Goal: Task Accomplishment & Management: Manage account settings

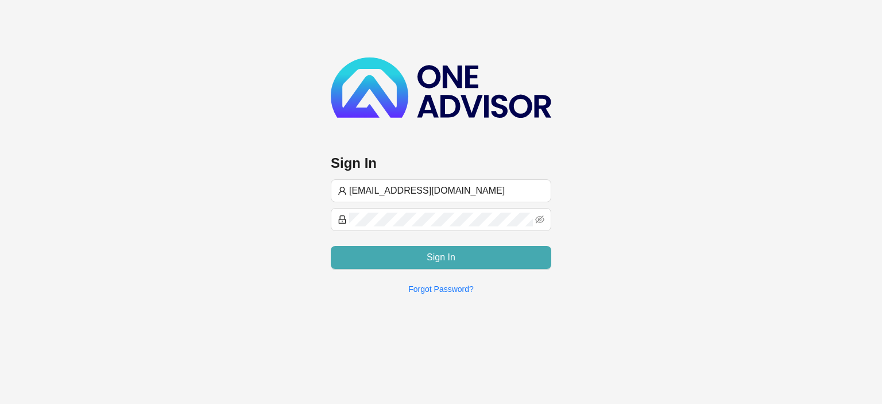
type input "[EMAIL_ADDRESS][DOMAIN_NAME]"
click at [422, 255] on button "Sign In" at bounding box center [441, 257] width 221 height 23
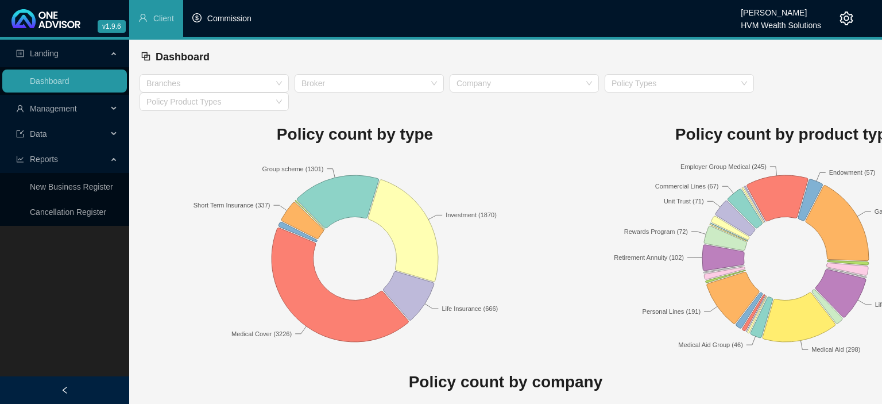
click at [236, 21] on span "Commission" at bounding box center [229, 18] width 44 height 9
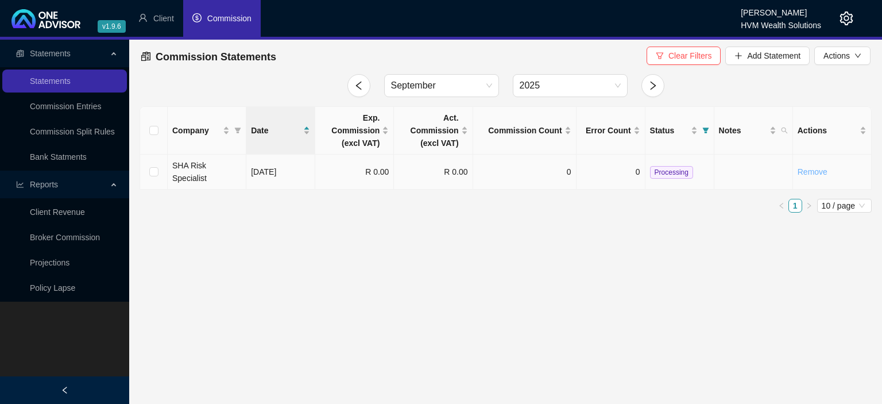
click at [812, 167] on link "Remove" at bounding box center [813, 171] width 30 height 9
click at [862, 145] on span "Yes" at bounding box center [866, 139] width 13 height 13
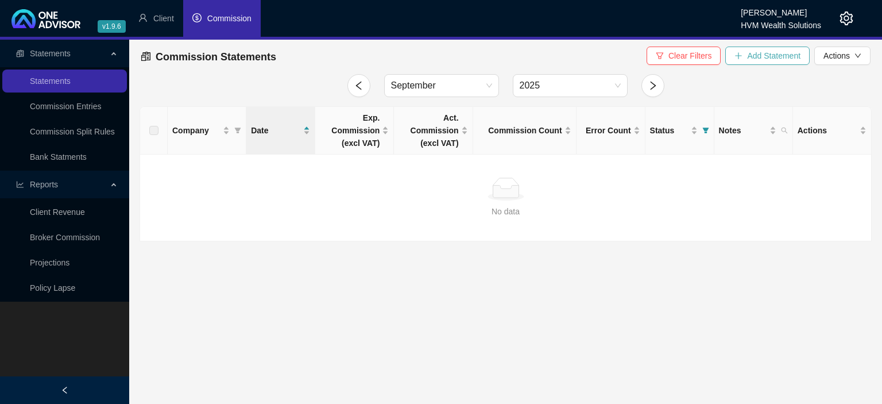
click at [735, 57] on button "Add Statement" at bounding box center [768, 56] width 84 height 18
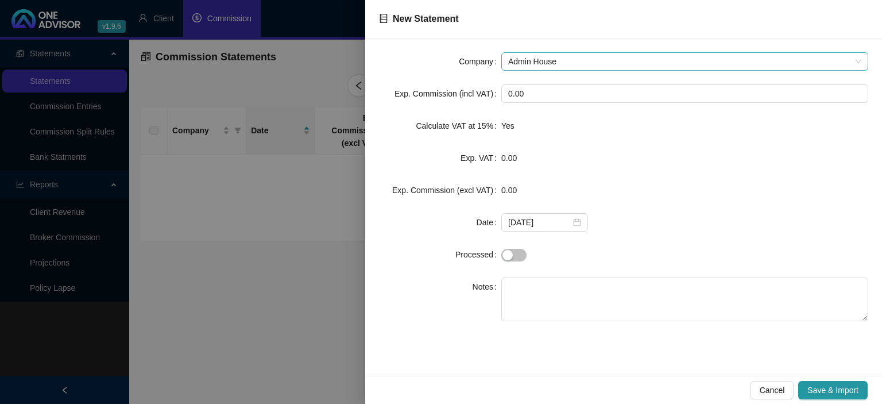
click at [575, 56] on span "Admin House" at bounding box center [684, 61] width 353 height 17
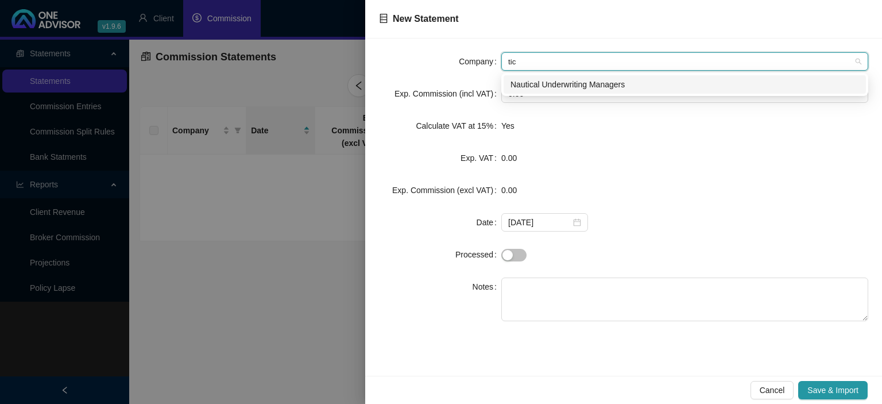
type input "tic"
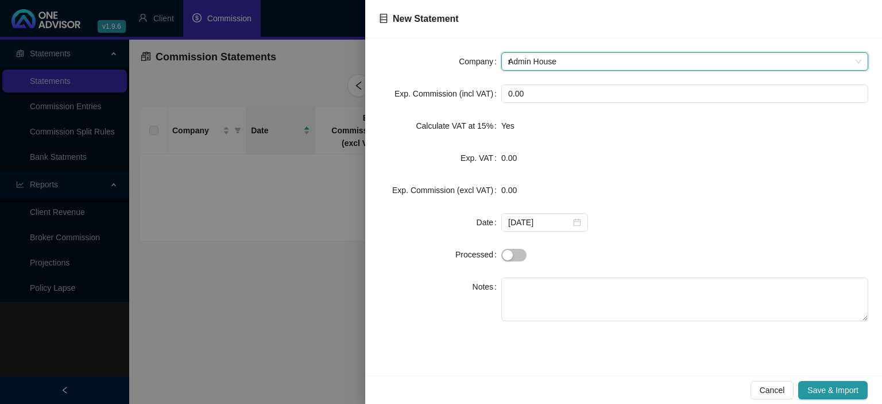
type input "tr"
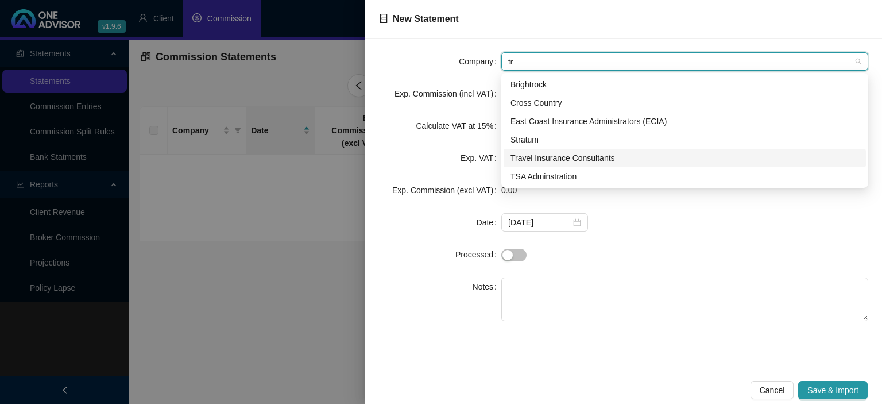
click at [538, 162] on div "Travel Insurance Consultants" at bounding box center [685, 158] width 349 height 13
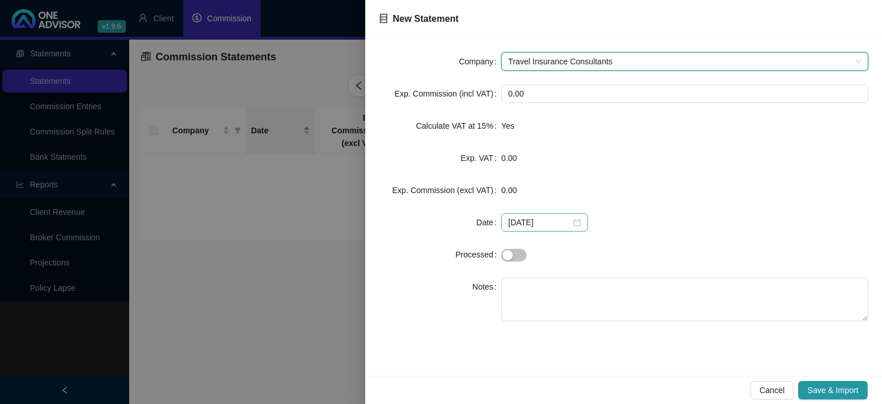
click at [577, 225] on div "[DATE]" at bounding box center [544, 222] width 73 height 13
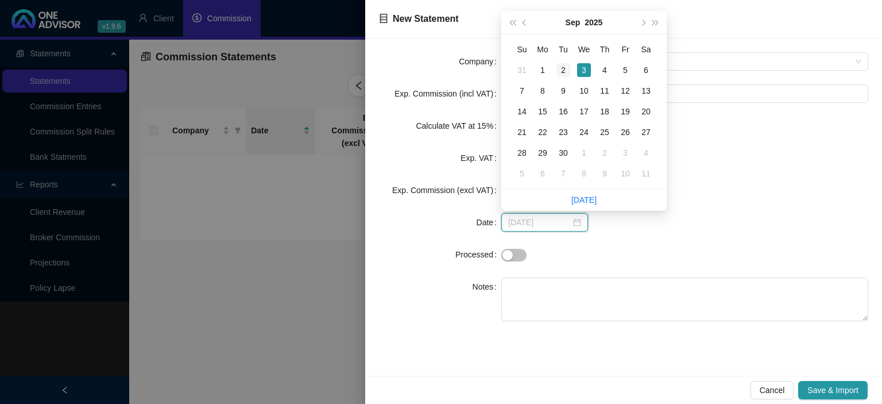
type input "[DATE]"
click at [563, 71] on div "2" at bounding box center [564, 70] width 14 height 14
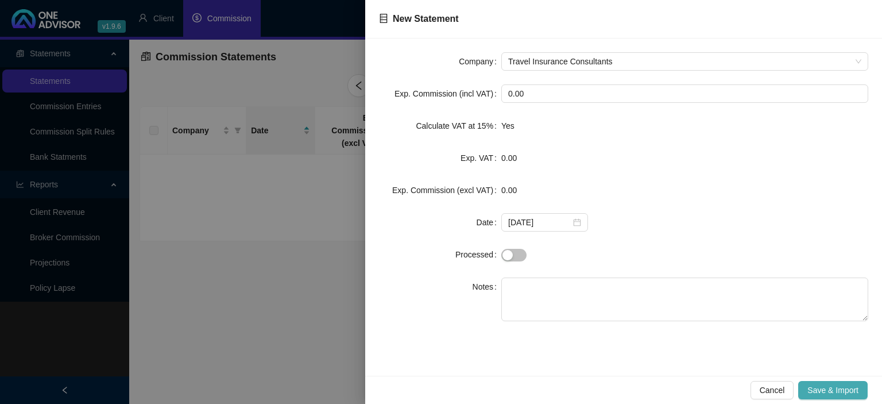
click at [834, 395] on span "Save & Import" at bounding box center [833, 390] width 51 height 13
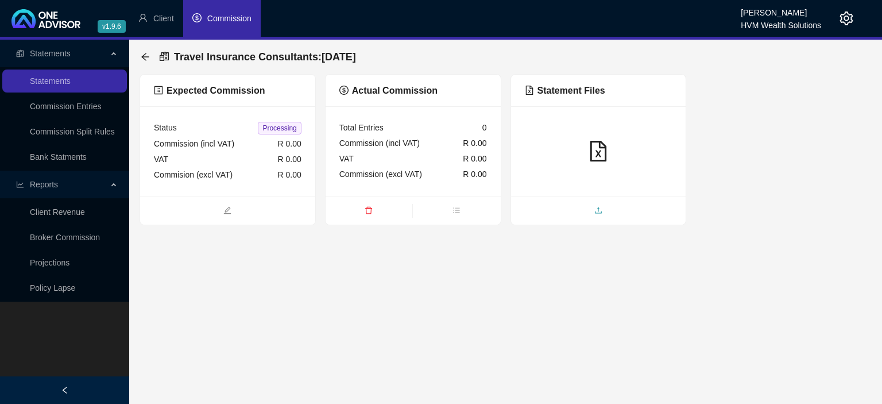
click at [573, 213] on span "upload" at bounding box center [598, 211] width 175 height 13
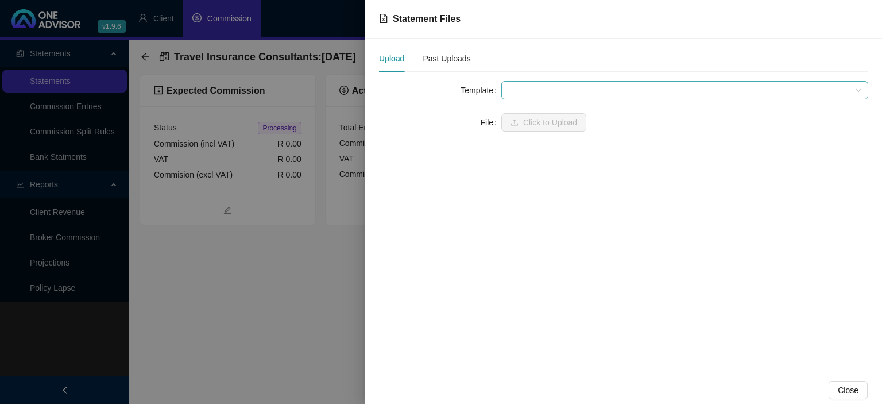
click at [527, 84] on span at bounding box center [684, 90] width 353 height 17
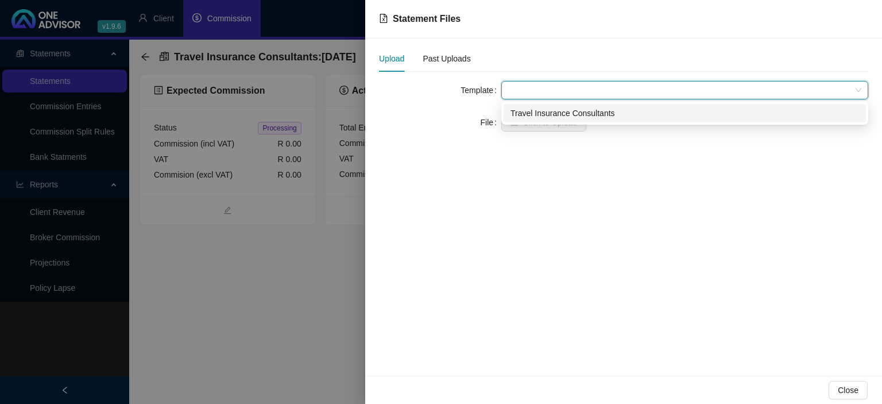
click at [530, 109] on div "Travel Insurance Consultants" at bounding box center [685, 113] width 349 height 13
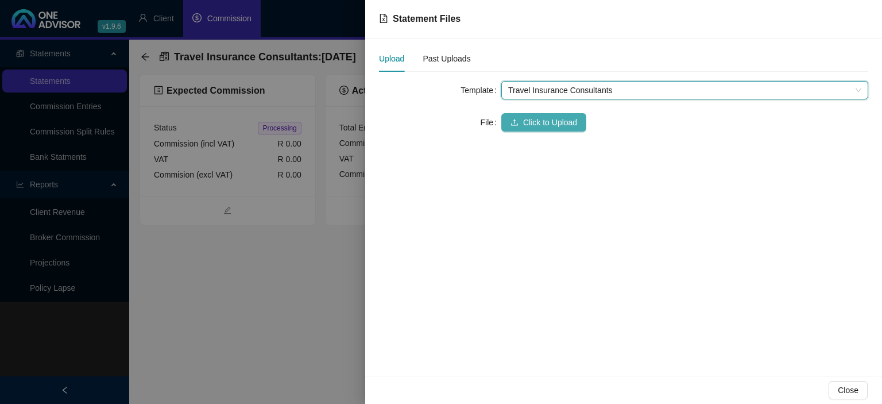
click at [530, 120] on span "Click to Upload" at bounding box center [550, 122] width 54 height 13
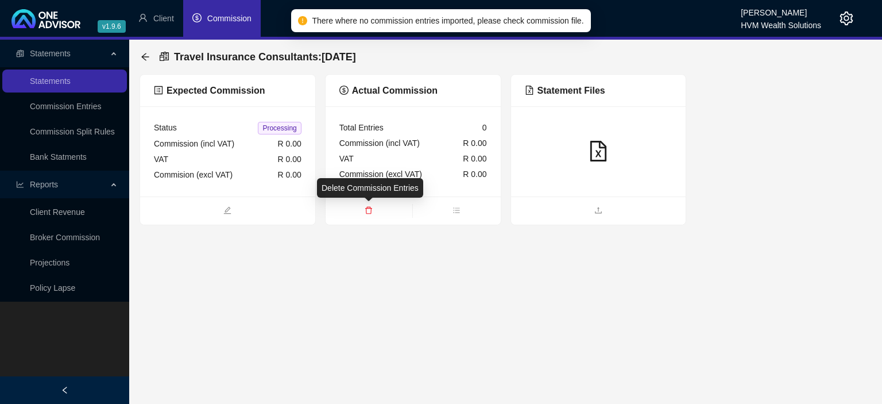
click at [365, 208] on icon "delete" at bounding box center [369, 210] width 8 height 8
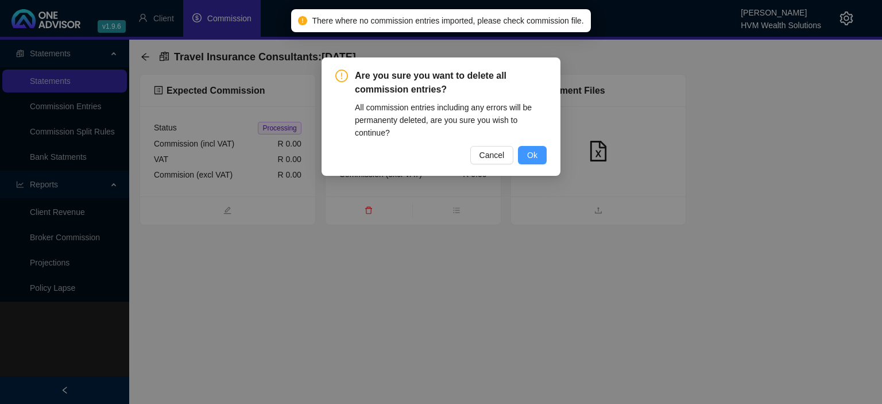
click at [534, 159] on span "Ok" at bounding box center [532, 155] width 10 height 13
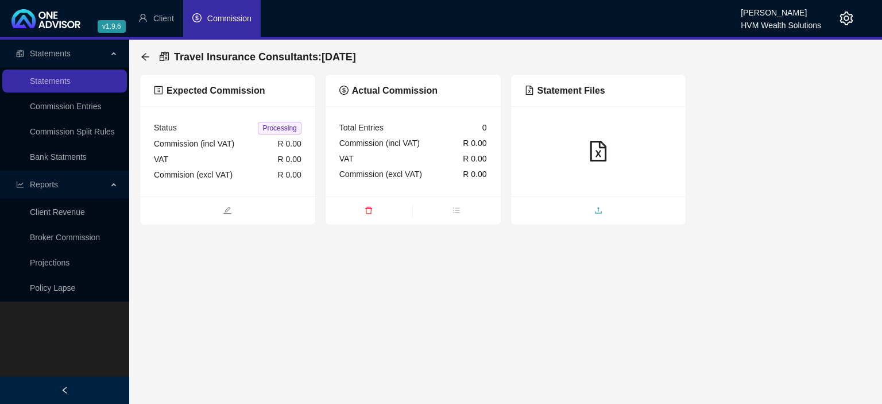
click at [573, 206] on span "upload" at bounding box center [598, 211] width 175 height 13
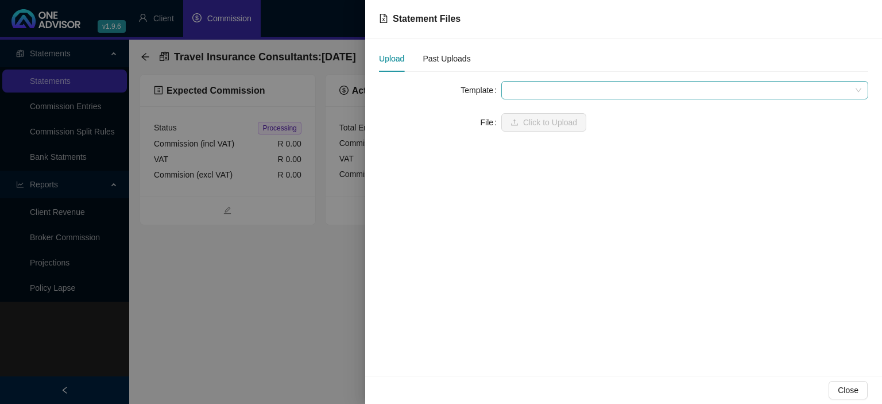
click at [528, 90] on span at bounding box center [684, 90] width 353 height 17
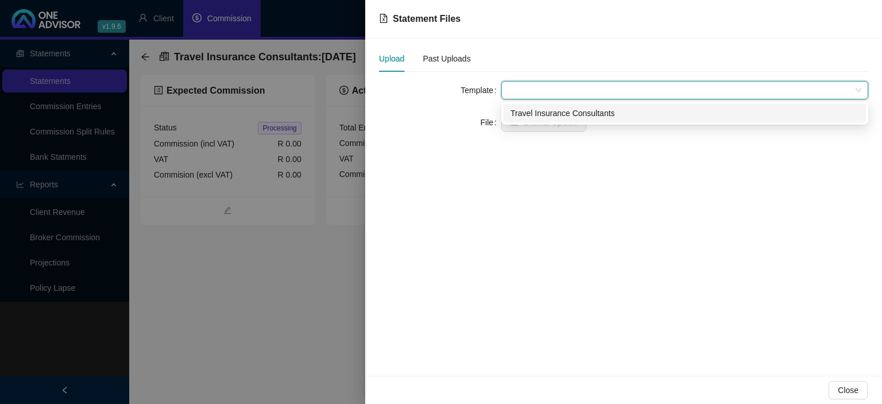
click at [528, 111] on div "Travel Insurance Consultants" at bounding box center [685, 113] width 349 height 13
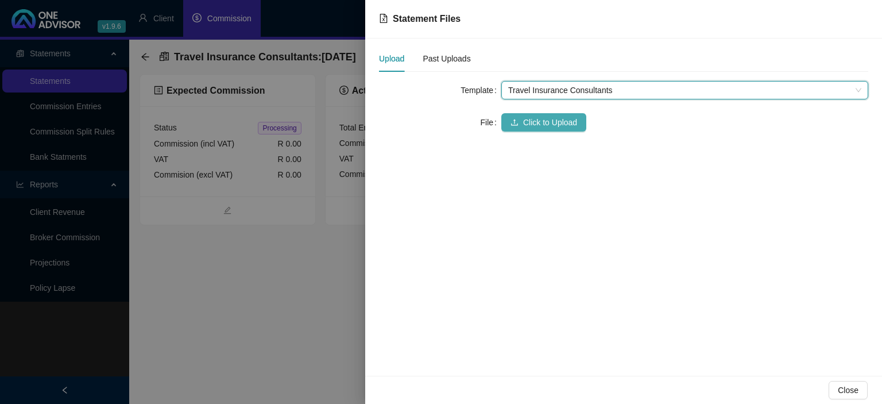
click at [522, 117] on button "Click to Upload" at bounding box center [544, 122] width 85 height 18
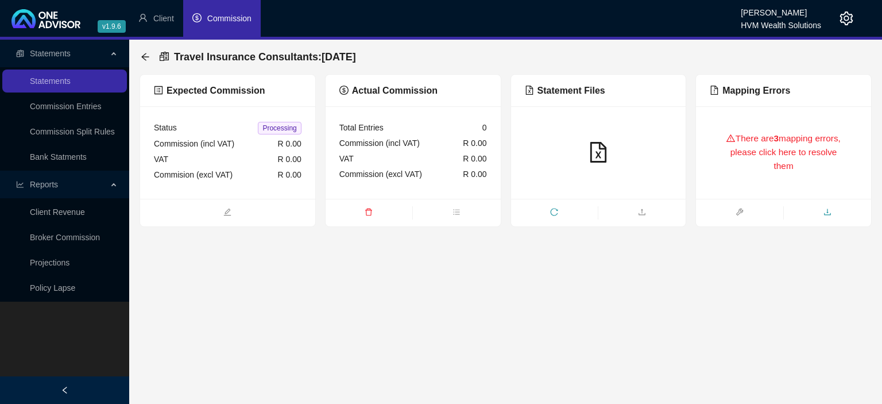
click at [824, 213] on span "download" at bounding box center [827, 213] width 87 height 13
click at [784, 157] on div "There are 3 mapping errors, please click here to resolve them" at bounding box center [784, 152] width 148 height 65
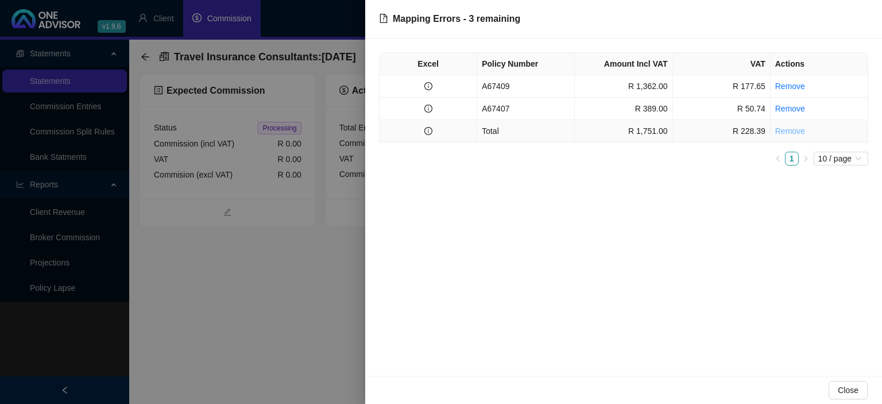
click at [780, 131] on link "Remove" at bounding box center [791, 130] width 30 height 9
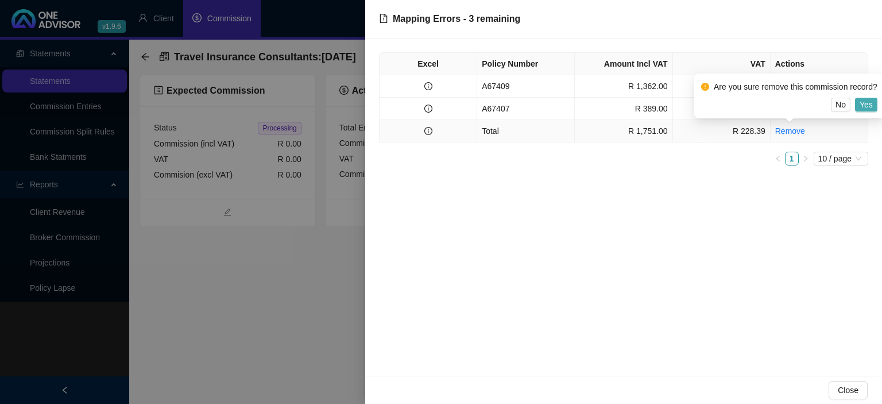
click at [861, 106] on span "Yes" at bounding box center [866, 104] width 13 height 13
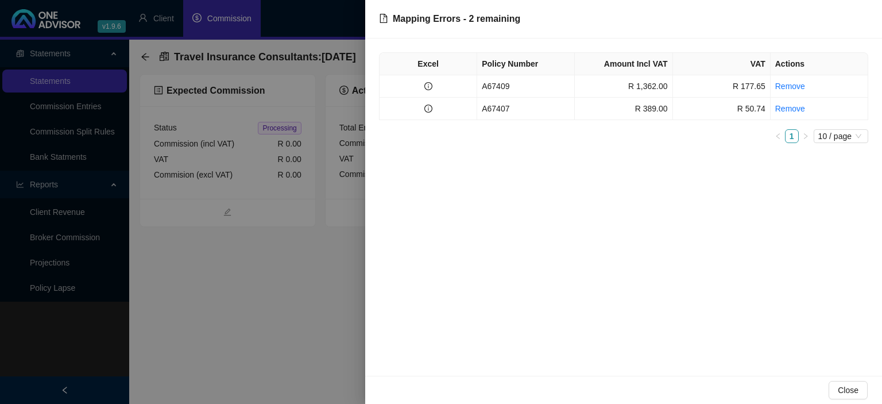
click at [261, 305] on div at bounding box center [441, 202] width 882 height 404
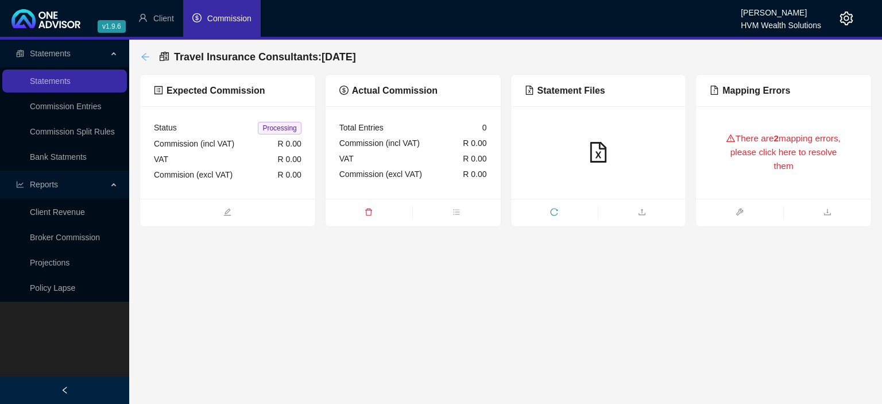
click at [143, 56] on icon "arrow-left" at bounding box center [144, 56] width 7 height 7
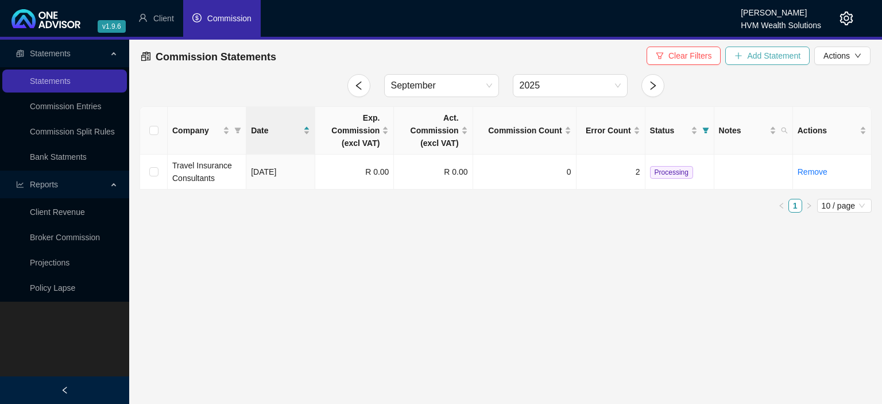
click at [776, 60] on span "Add Statement" at bounding box center [773, 55] width 53 height 13
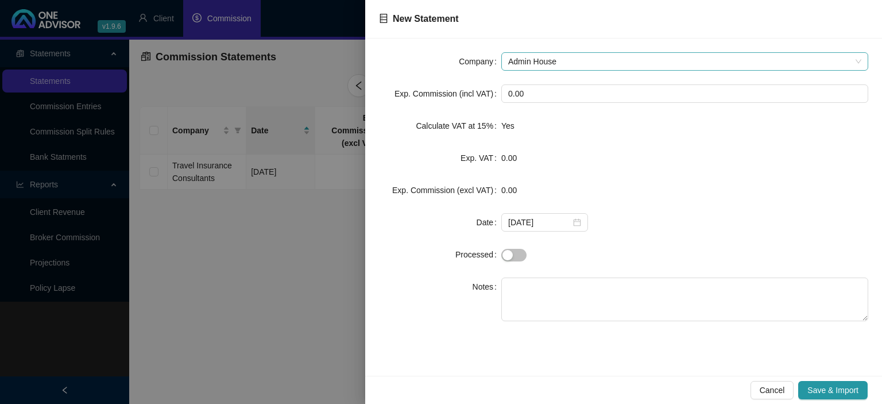
click at [553, 61] on span "Admin House" at bounding box center [684, 61] width 353 height 17
click at [541, 66] on span "Admin House" at bounding box center [684, 61] width 353 height 17
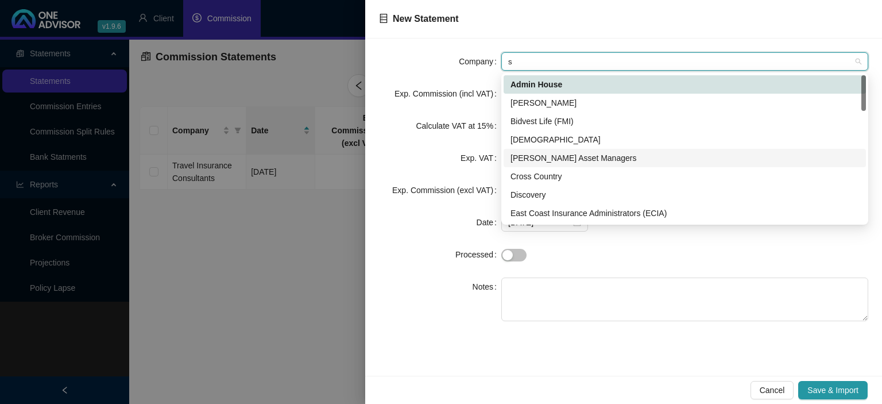
type input "sa"
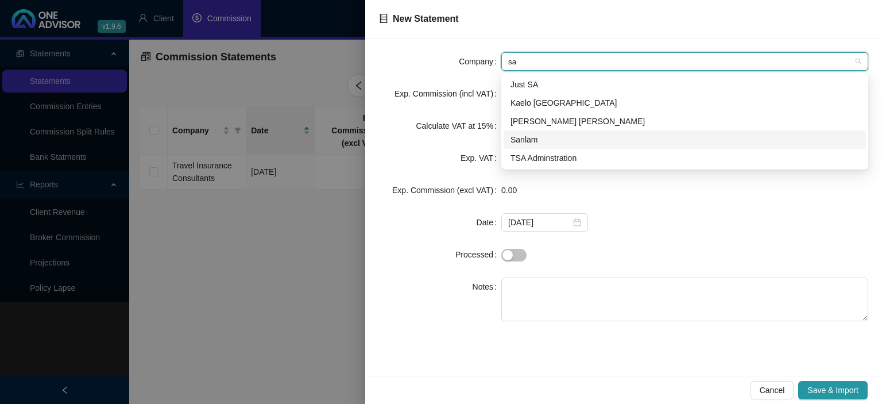
click at [534, 144] on div "Sanlam" at bounding box center [685, 139] width 349 height 13
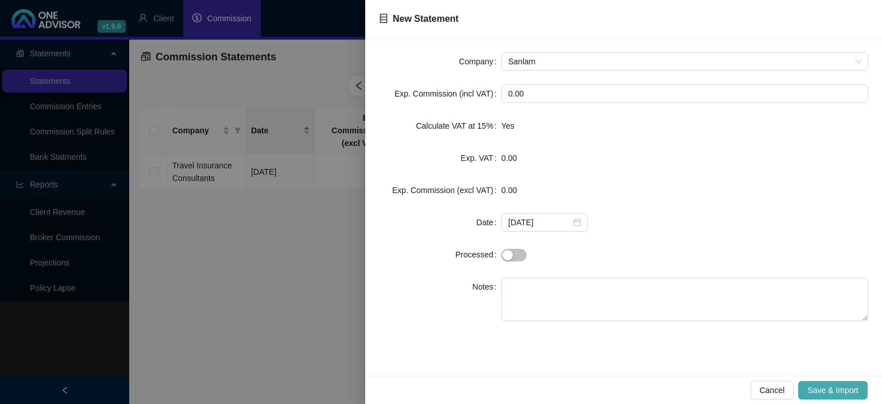
click at [837, 392] on span "Save & Import" at bounding box center [833, 390] width 51 height 13
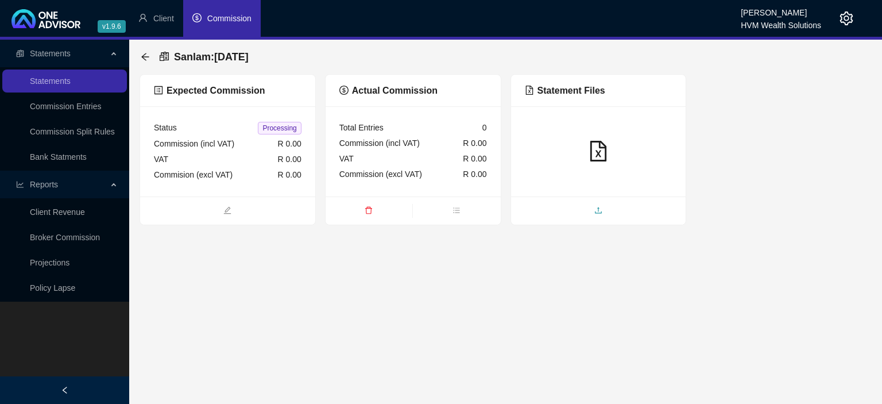
click at [575, 207] on span "upload" at bounding box center [598, 211] width 175 height 13
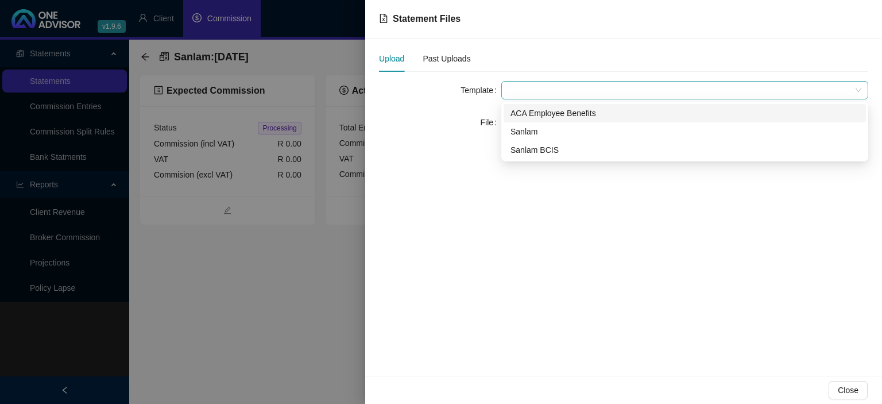
click at [541, 91] on span at bounding box center [684, 90] width 353 height 17
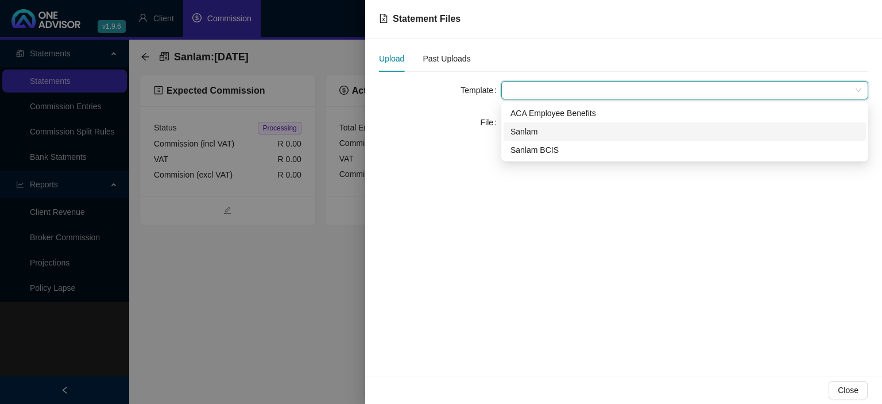
click at [530, 133] on div "Sanlam" at bounding box center [685, 131] width 349 height 13
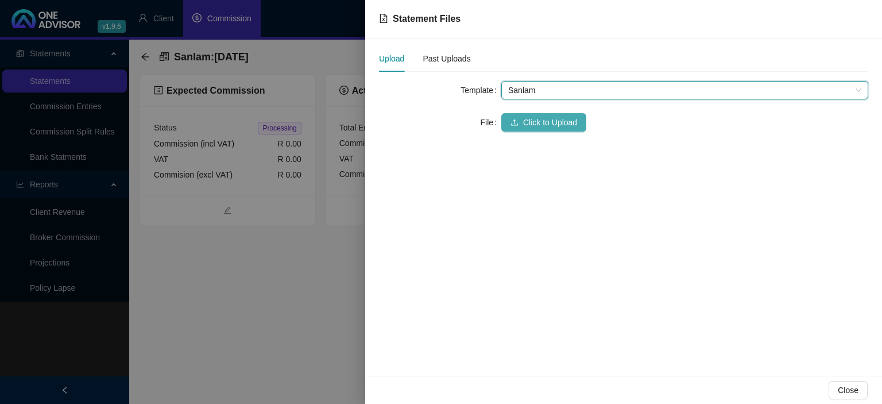
click at [527, 128] on span "Click to Upload" at bounding box center [550, 122] width 54 height 13
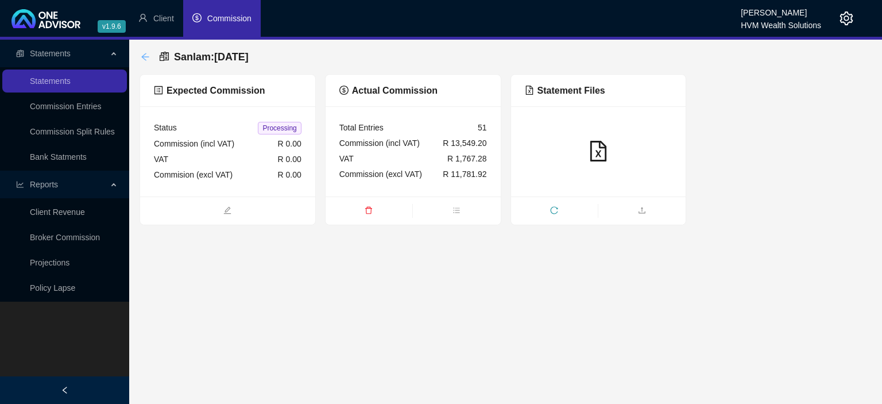
click at [144, 60] on icon "arrow-left" at bounding box center [145, 56] width 9 height 9
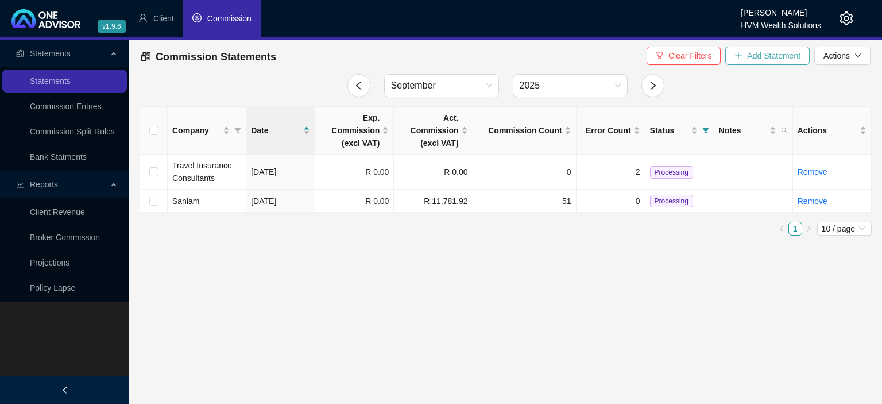
click at [763, 61] on span "Add Statement" at bounding box center [773, 55] width 53 height 13
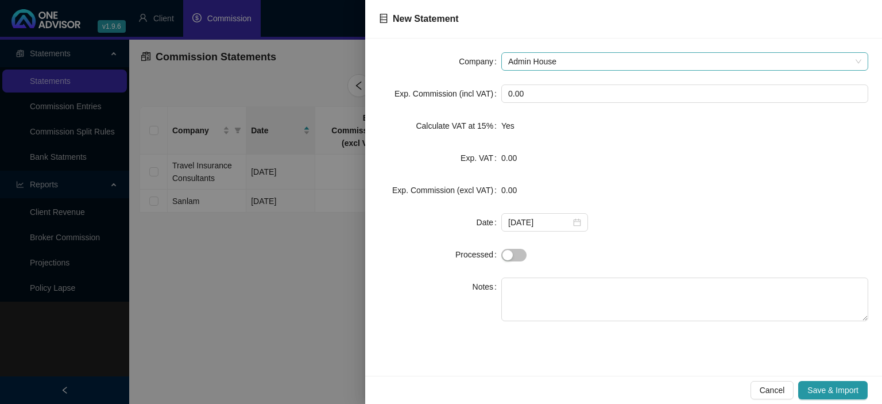
click at [556, 61] on span "Admin House" at bounding box center [684, 61] width 353 height 17
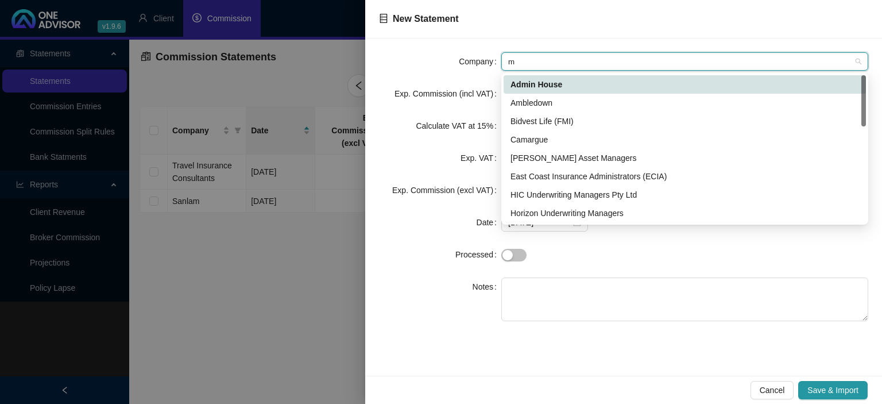
type input "me"
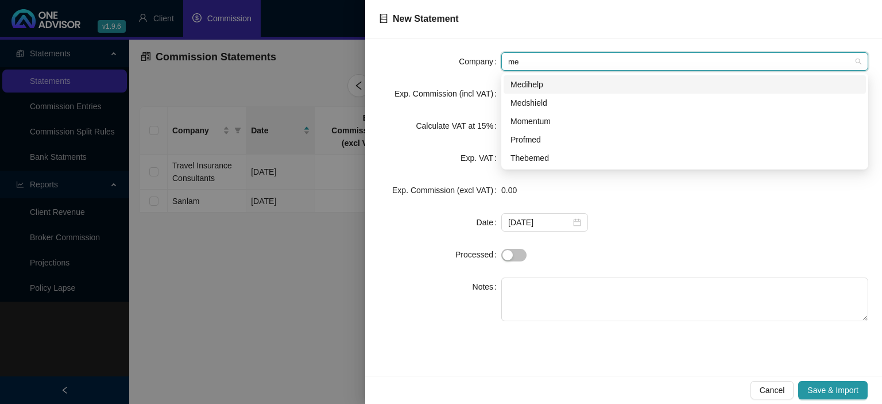
click at [546, 87] on div "Medihelp" at bounding box center [685, 84] width 349 height 13
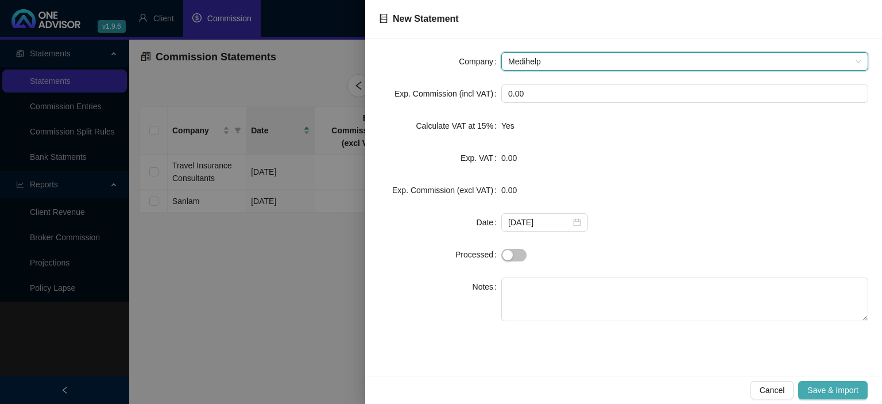
click at [819, 394] on span "Save & Import" at bounding box center [833, 390] width 51 height 13
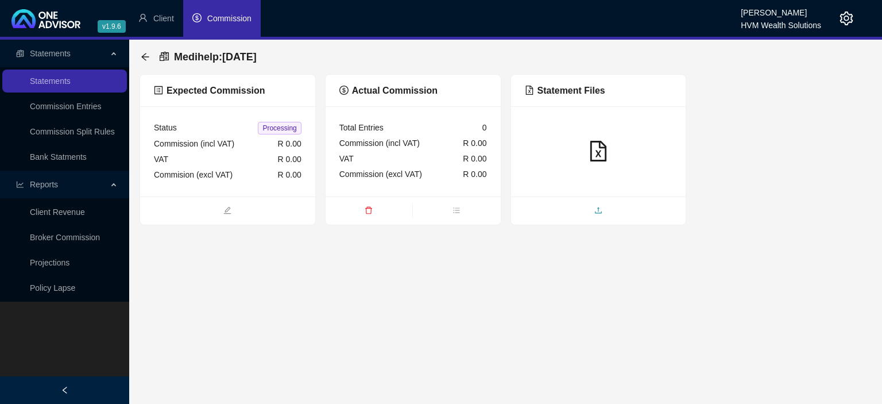
click at [592, 208] on span "upload" at bounding box center [598, 211] width 175 height 13
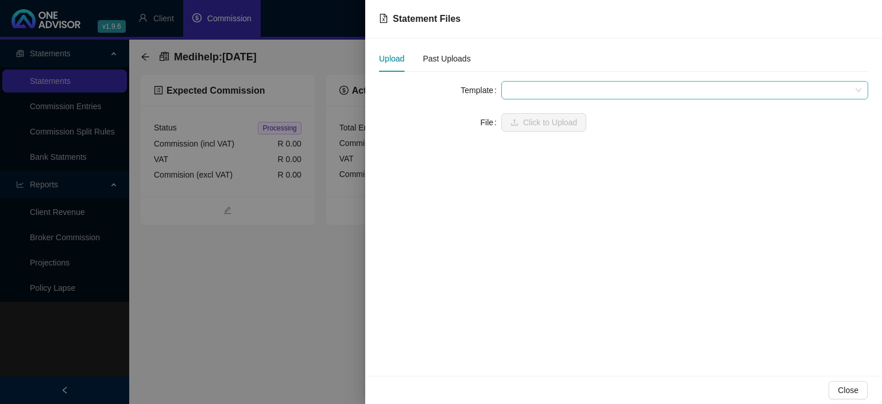
click at [537, 90] on span at bounding box center [684, 90] width 353 height 17
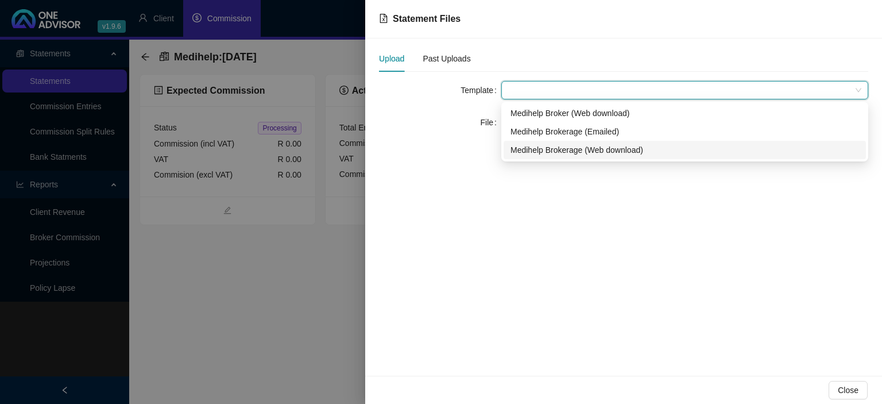
click at [547, 153] on div "Medihelp Brokerage (Web download)" at bounding box center [685, 150] width 349 height 13
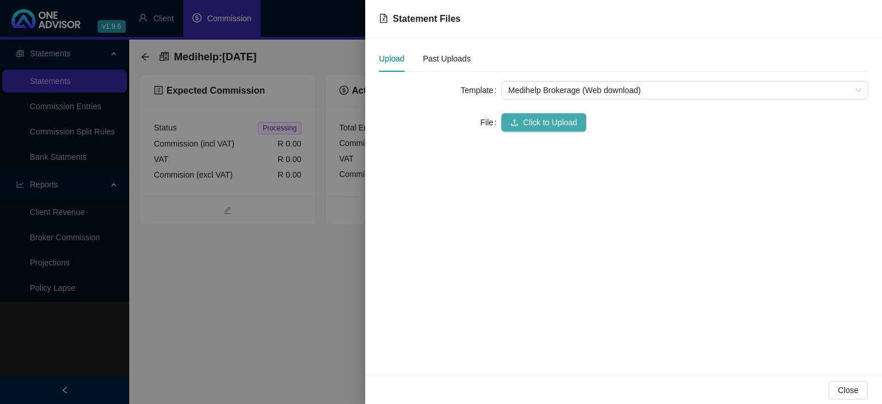
click at [536, 126] on span "Click to Upload" at bounding box center [550, 122] width 54 height 13
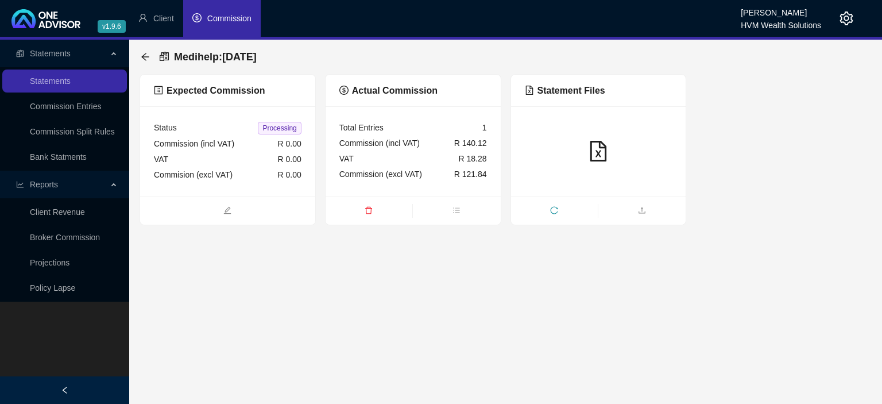
click at [146, 63] on div "Medihelp : [DATE]" at bounding box center [202, 57] width 123 height 21
click at [147, 60] on icon "arrow-left" at bounding box center [145, 56] width 9 height 9
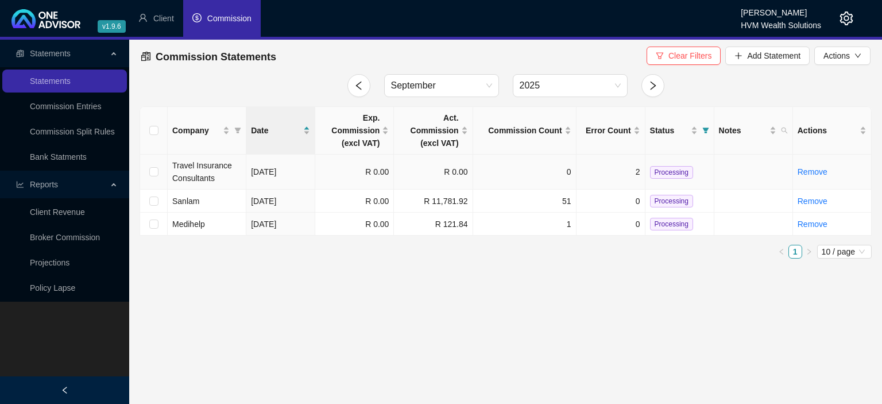
click at [217, 169] on span "Travel Insurance Consultants" at bounding box center [202, 172] width 60 height 22
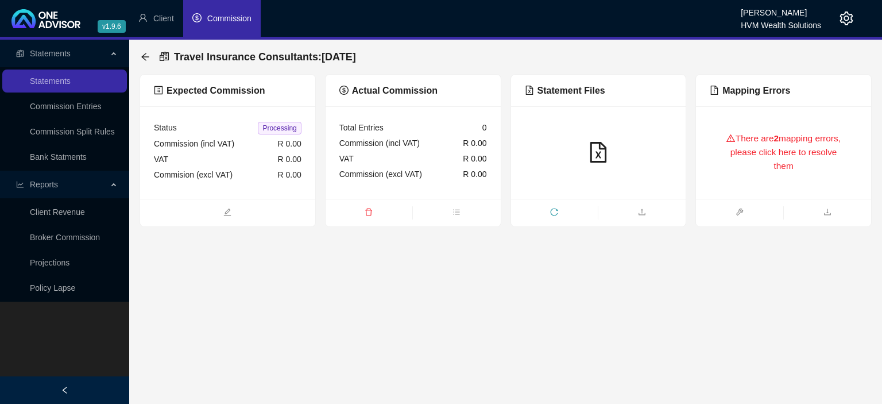
click at [214, 205] on ul at bounding box center [227, 213] width 175 height 28
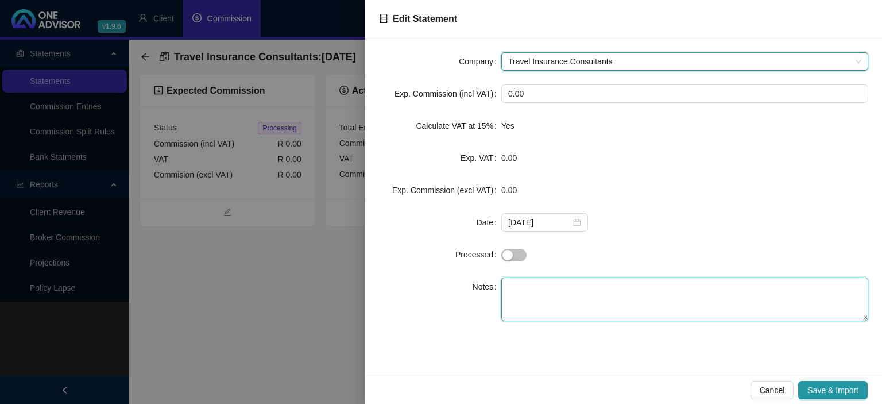
click at [529, 286] on textarea at bounding box center [685, 300] width 367 height 44
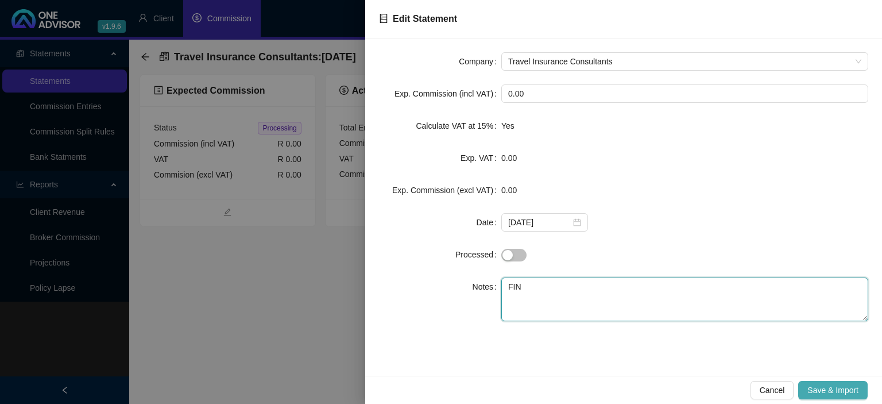
type textarea "FIN"
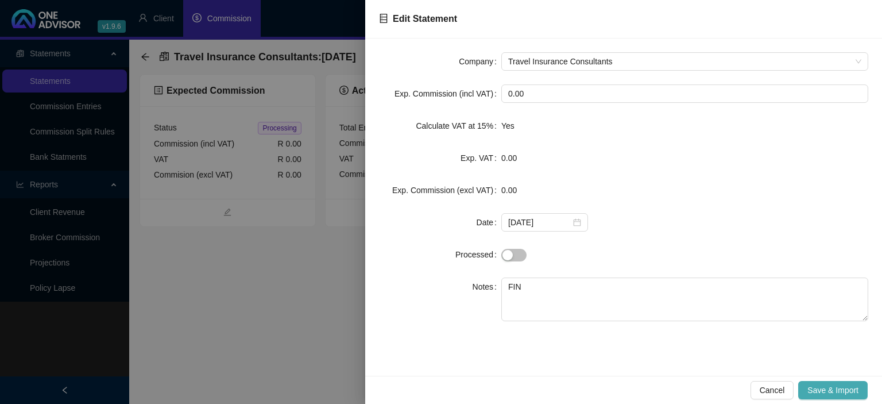
click at [814, 386] on span "Save & Import" at bounding box center [833, 390] width 51 height 13
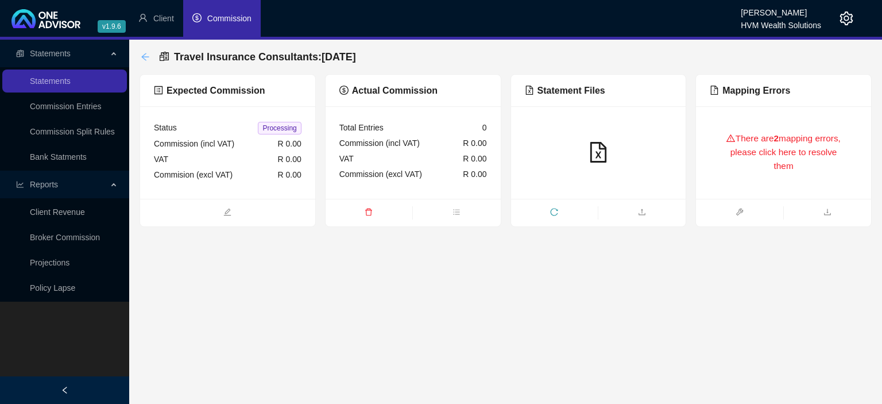
click at [148, 58] on icon "arrow-left" at bounding box center [145, 56] width 9 height 9
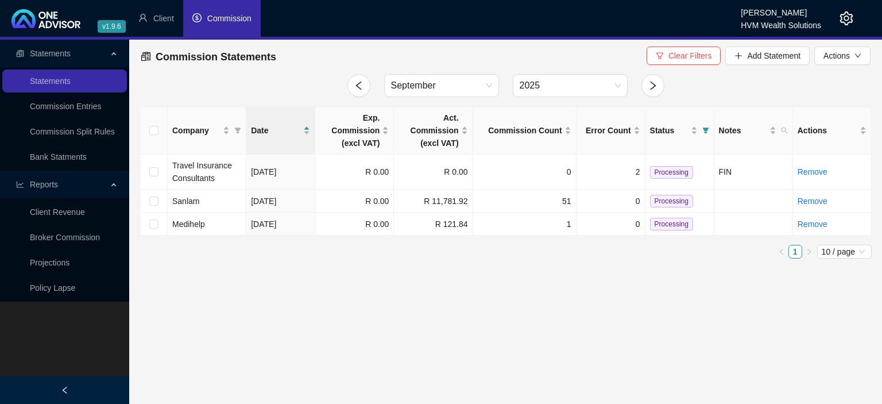
click at [847, 20] on icon "setting" at bounding box center [847, 18] width 14 height 14
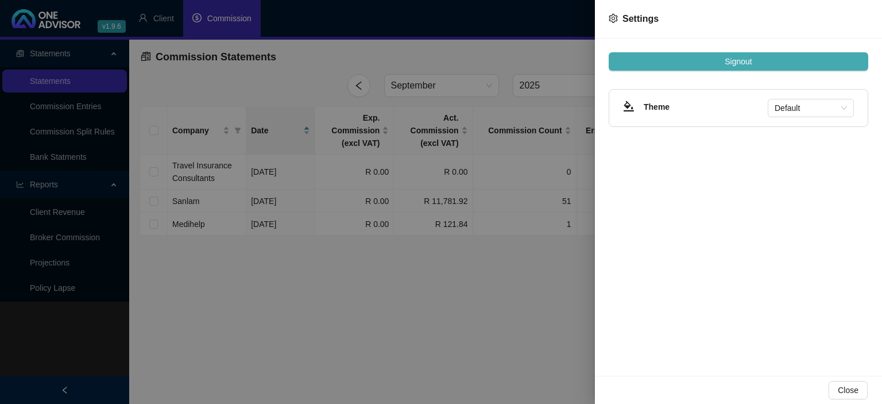
click at [725, 60] on span "Signout" at bounding box center [738, 61] width 27 height 13
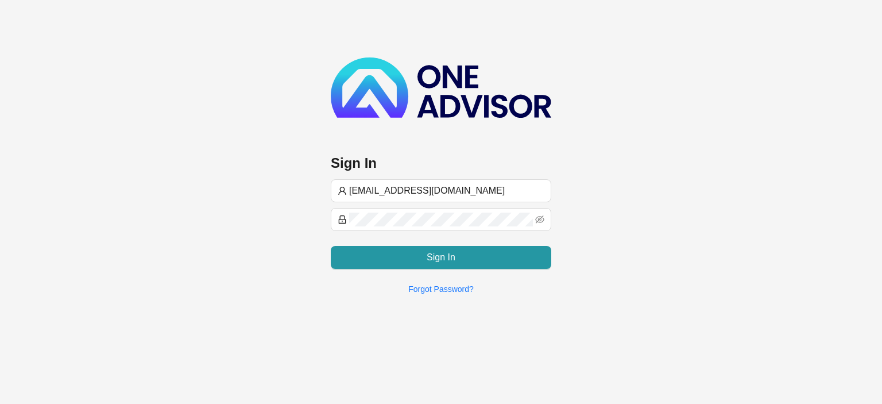
type input "[EMAIL_ADDRESS][DOMAIN_NAME]"
